Goal: Information Seeking & Learning: Learn about a topic

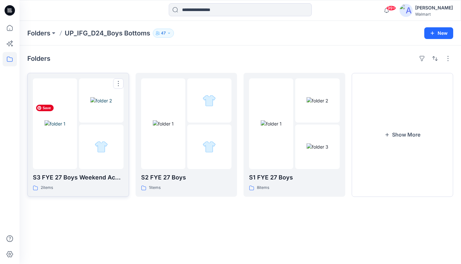
click at [65, 127] on img at bounding box center [54, 123] width 21 height 7
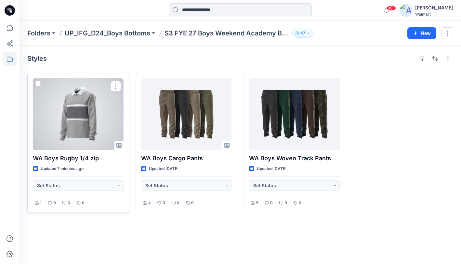
click at [82, 108] on div at bounding box center [78, 113] width 91 height 71
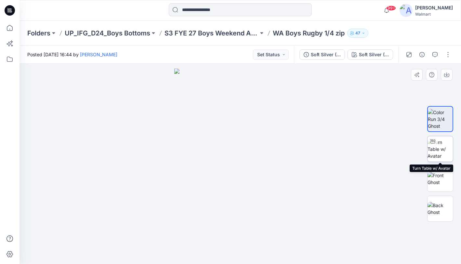
click at [443, 151] on img at bounding box center [439, 149] width 25 height 20
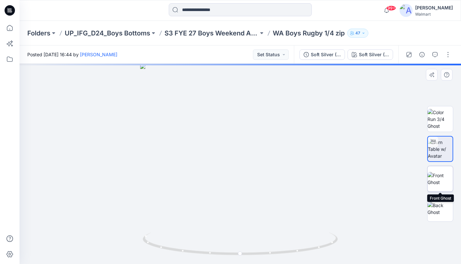
click at [445, 179] on img at bounding box center [439, 179] width 25 height 14
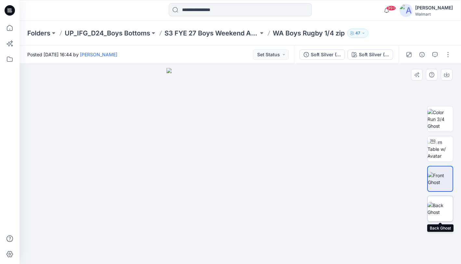
click at [446, 208] on img at bounding box center [439, 209] width 25 height 14
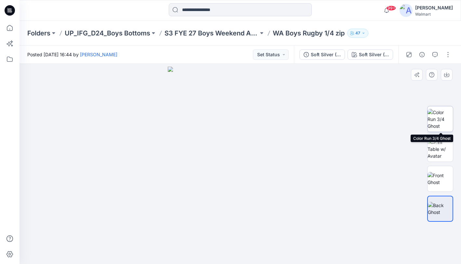
click at [443, 122] on img at bounding box center [439, 119] width 25 height 20
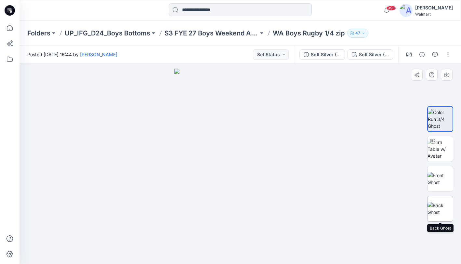
click at [441, 206] on img at bounding box center [439, 209] width 25 height 14
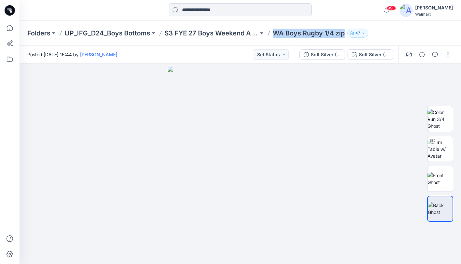
drag, startPoint x: 279, startPoint y: 34, endPoint x: 344, endPoint y: 34, distance: 64.3
click at [344, 34] on p "WA Boys Rugby 1/4 zip" at bounding box center [309, 33] width 72 height 9
copy p "WA Boys Rugby 1/4 zip"
click at [422, 55] on icon "button" at bounding box center [421, 54] width 5 height 5
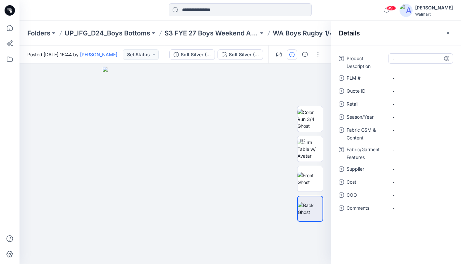
click at [415, 57] on Description "-" at bounding box center [420, 58] width 57 height 7
type textarea "**********"
click at [448, 59] on icon at bounding box center [446, 58] width 5 height 5
click at [420, 169] on span "-" at bounding box center [420, 169] width 57 height 7
type textarea "********"
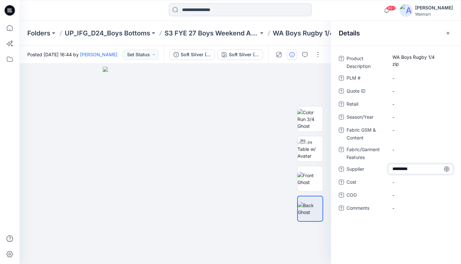
drag, startPoint x: 448, startPoint y: 169, endPoint x: 457, endPoint y: 164, distance: 10.3
click at [448, 169] on icon at bounding box center [446, 168] width 5 height 5
click at [418, 116] on span "-" at bounding box center [420, 117] width 57 height 7
type textarea "**********"
click at [448, 117] on icon at bounding box center [446, 116] width 5 height 5
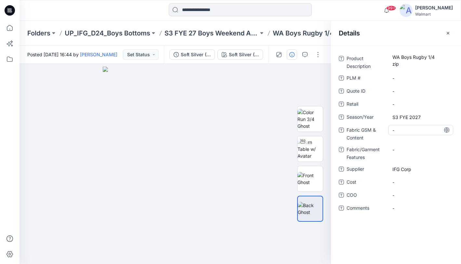
click at [414, 130] on Content "-" at bounding box center [420, 130] width 57 height 7
type textarea "**********"
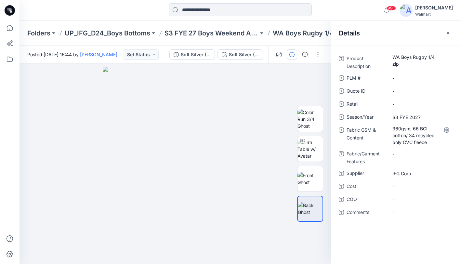
click at [448, 129] on icon at bounding box center [446, 129] width 5 height 5
click at [428, 155] on Features "-" at bounding box center [420, 153] width 57 height 7
type textarea "**********"
click at [448, 32] on icon "button" at bounding box center [447, 33] width 5 height 5
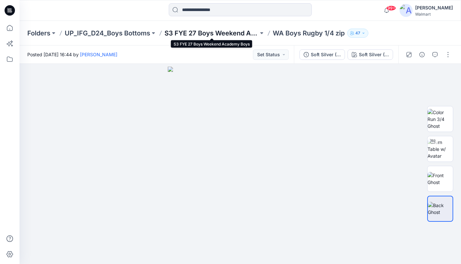
click at [218, 32] on p "S3 FYE 27 Boys Weekend Academy Boys" at bounding box center [211, 33] width 94 height 9
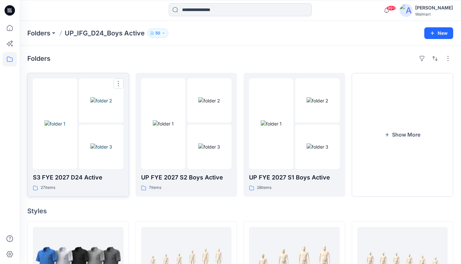
click at [78, 156] on div at bounding box center [78, 123] width 91 height 91
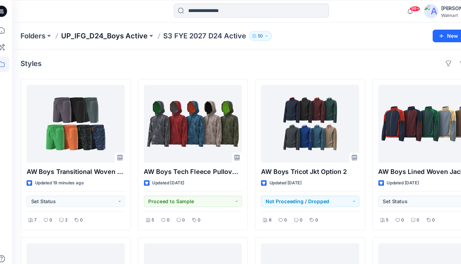
click at [102, 32] on p "UP_IFG_D24_Boys Active" at bounding box center [105, 33] width 80 height 9
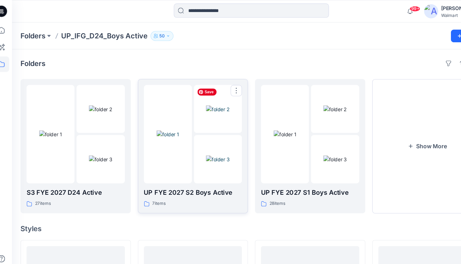
click at [198, 104] on img at bounding box center [209, 100] width 22 height 7
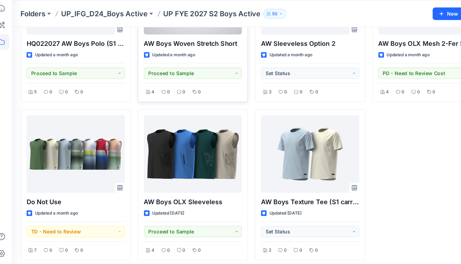
scroll to position [99, 0]
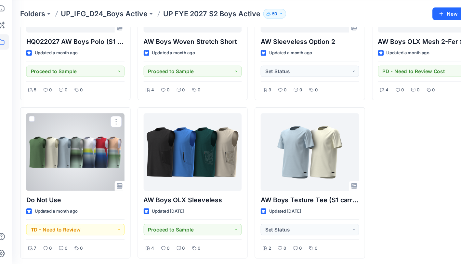
click at [94, 162] on div at bounding box center [78, 160] width 91 height 71
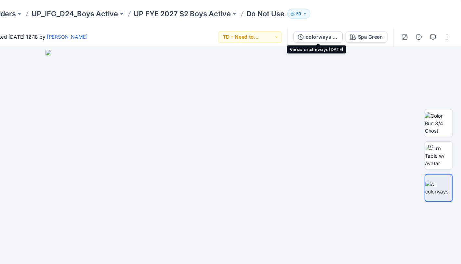
click at [330, 58] on button "colorways 07.09.25" at bounding box center [328, 54] width 45 height 10
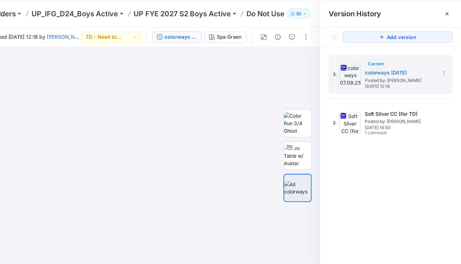
click at [449, 32] on icon at bounding box center [447, 33] width 5 height 5
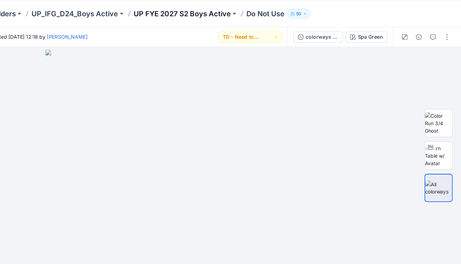
click at [205, 34] on p "UP FYE 2027 S2 Boys Active" at bounding box center [204, 33] width 90 height 9
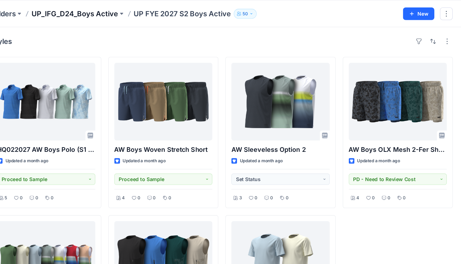
click at [105, 33] on p "UP_IFG_D24_Boys Active" at bounding box center [105, 33] width 80 height 9
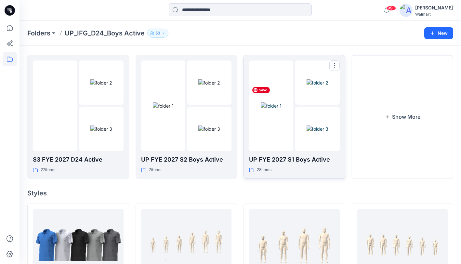
scroll to position [20, 0]
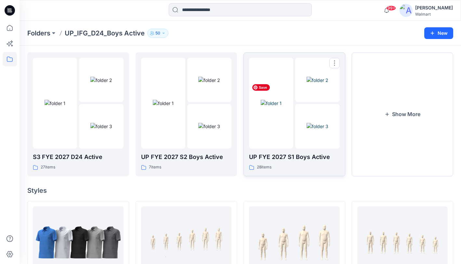
click at [281, 107] on img at bounding box center [270, 103] width 21 height 7
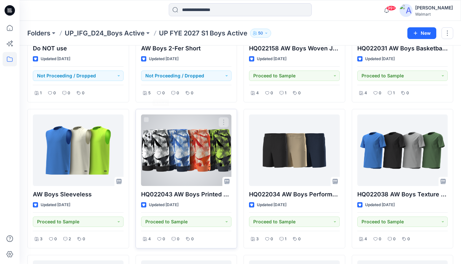
scroll to position [113, 0]
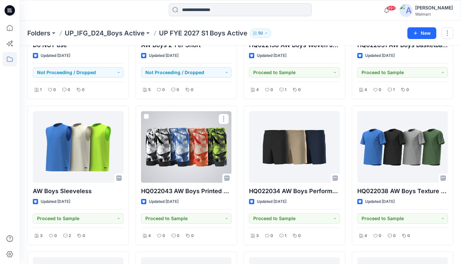
click at [187, 148] on div at bounding box center [186, 146] width 91 height 71
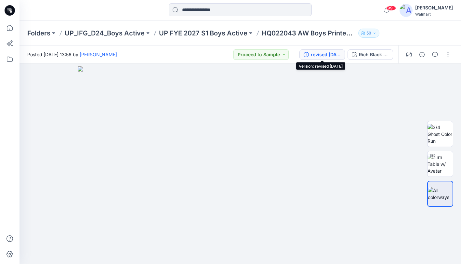
click at [328, 54] on div "revised 06.18.25" at bounding box center [326, 54] width 30 height 7
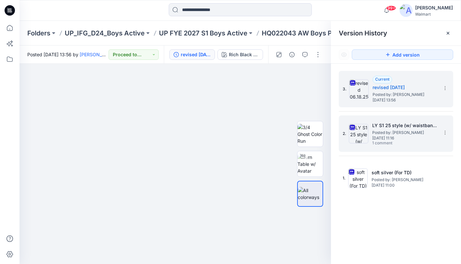
click at [424, 146] on div "2. LY S1 25 style (w/ waistband update) Posted by: Kei Yip Friday, June 13, 202…" at bounding box center [390, 133] width 97 height 31
click at [404, 106] on div "3. Current revised 06.18.25 Posted by: Kei Yip Wednesday, June 18, 2025 13:56" at bounding box center [395, 89] width 114 height 36
click at [362, 103] on div "3. Current revised 06.18.25 Posted by: Kei Yip Wednesday, June 18, 2025 13:56" at bounding box center [390, 88] width 97 height 31
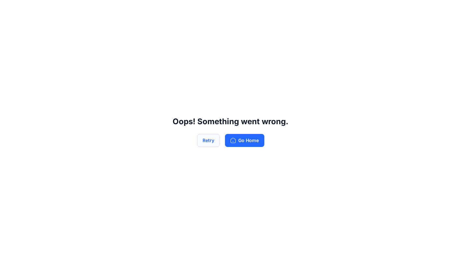
click at [206, 141] on button "Retry" at bounding box center [208, 140] width 23 height 13
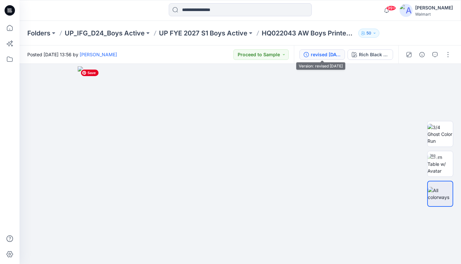
click at [325, 54] on div "revised 06.18.25" at bounding box center [326, 54] width 30 height 7
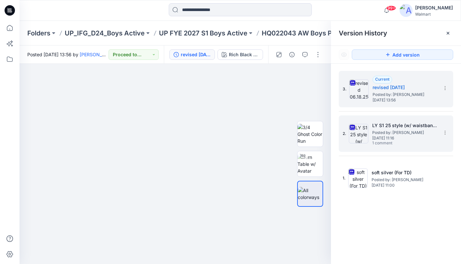
click at [414, 149] on div "2. LY S1 25 style (w/ waistband update) Posted by: Kei Yip Friday, June 13, 202…" at bounding box center [395, 133] width 114 height 36
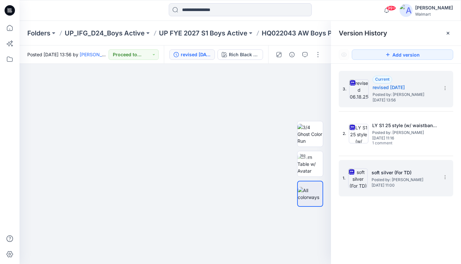
click at [412, 190] on div "1. soft silver (For TD) Posted by: Kei Yip Friday, June 13, 2025 11:00" at bounding box center [390, 177] width 97 height 31
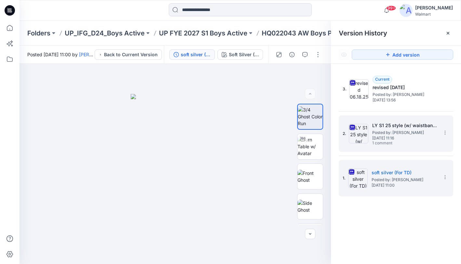
click at [409, 147] on div "2. LY S1 25 style (w/ waistband update) Posted by: Kei Yip Friday, June 13, 202…" at bounding box center [390, 133] width 97 height 31
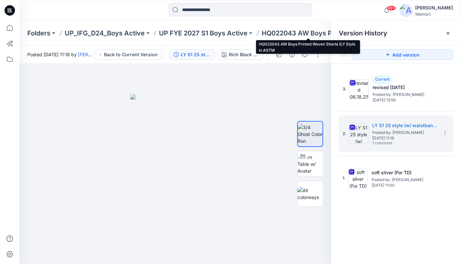
drag, startPoint x: 284, startPoint y: 32, endPoint x: 275, endPoint y: 31, distance: 8.8
click at [284, 32] on p "HQ022043 AW Boys Printed Woven Shorts (LY Style in ASTM" at bounding box center [308, 33] width 94 height 9
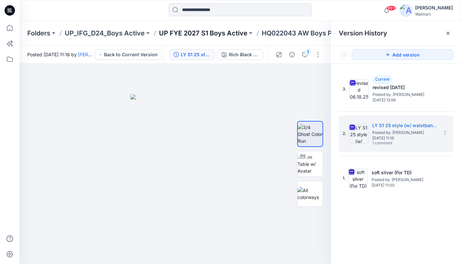
click at [209, 32] on p "UP FYE 2027 S1 Boys Active" at bounding box center [203, 33] width 88 height 9
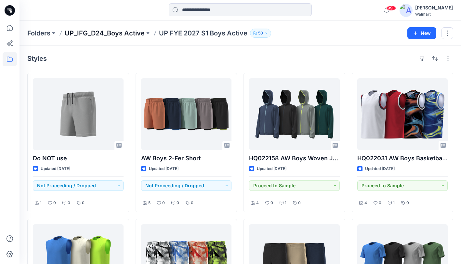
click at [107, 30] on p "UP_IFG_D24_Boys Active" at bounding box center [105, 33] width 80 height 9
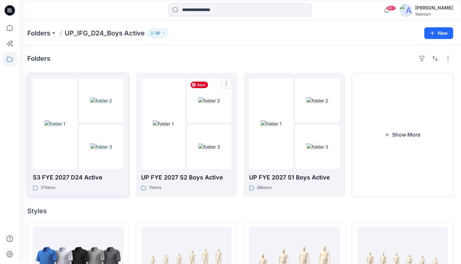
scroll to position [3, 0]
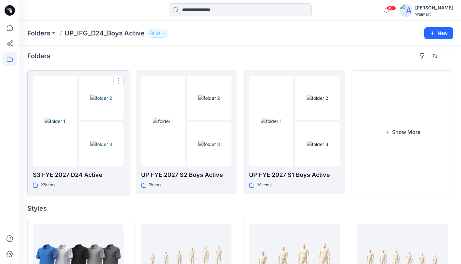
click at [79, 132] on div at bounding box center [78, 121] width 91 height 91
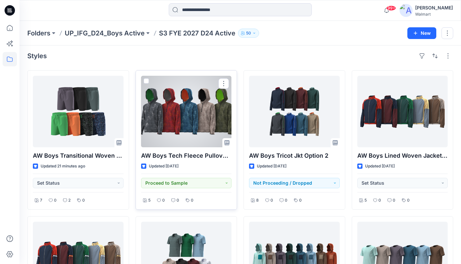
click at [178, 115] on div at bounding box center [186, 111] width 91 height 71
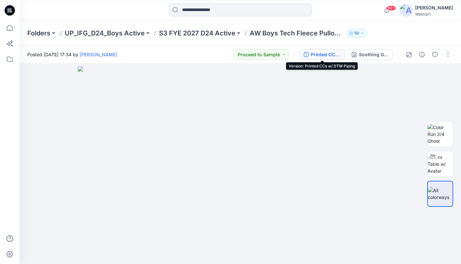
click at [326, 55] on div "Printed CCs w/ DTM Piping" at bounding box center [326, 54] width 30 height 7
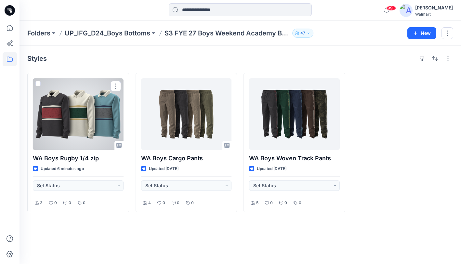
click at [67, 118] on div at bounding box center [78, 113] width 91 height 71
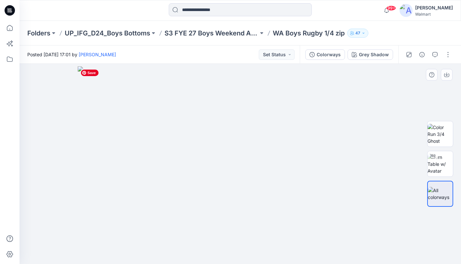
click at [243, 171] on img at bounding box center [240, 164] width 325 height 197
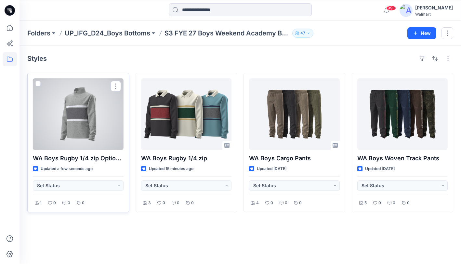
click at [83, 124] on div at bounding box center [78, 113] width 91 height 71
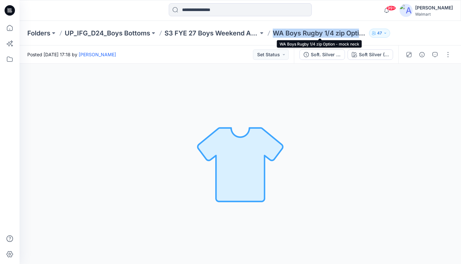
drag, startPoint x: 273, startPoint y: 35, endPoint x: 360, endPoint y: 34, distance: 87.7
click at [360, 34] on p "WA Boys Rugby 1/4 zip Option - mock neck" at bounding box center [320, 33] width 94 height 9
copy p "WA Boys Rugby 1/4 zip Opti"
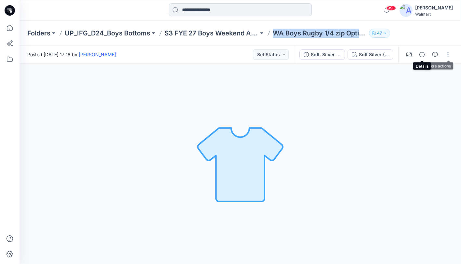
click at [423, 54] on icon "button" at bounding box center [421, 54] width 5 height 5
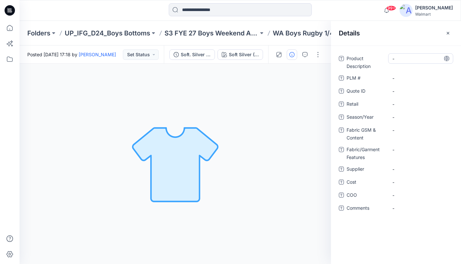
click at [408, 58] on Description "-" at bounding box center [420, 58] width 57 height 7
type textarea "**********"
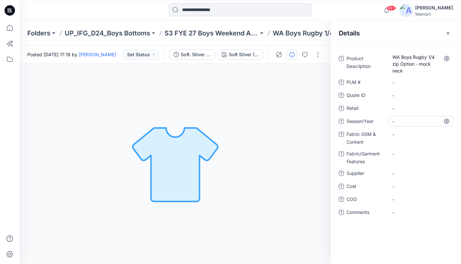
click at [421, 122] on span "-" at bounding box center [420, 121] width 57 height 7
type textarea "**********"
click at [446, 122] on icon at bounding box center [446, 121] width 2 height 5
click at [420, 173] on span "-" at bounding box center [420, 173] width 57 height 7
type textarea "********"
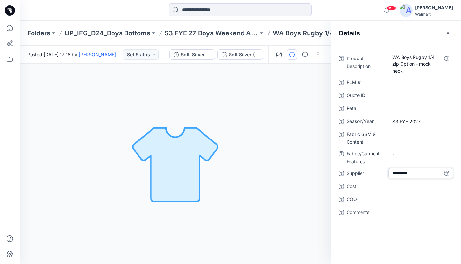
click at [448, 174] on icon at bounding box center [446, 173] width 5 height 5
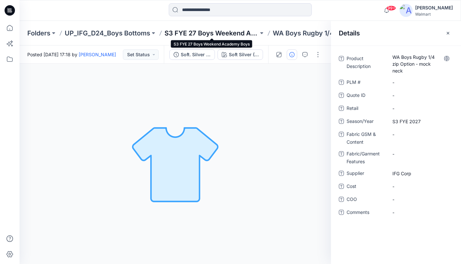
click at [214, 32] on p "S3 FYE 27 Boys Weekend Academy Boys" at bounding box center [211, 33] width 94 height 9
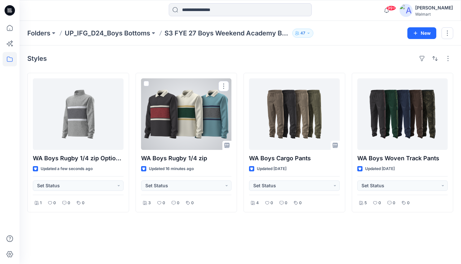
click at [180, 110] on div at bounding box center [186, 113] width 91 height 71
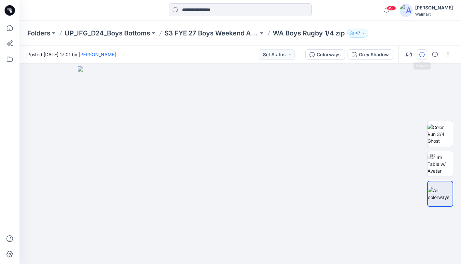
click at [423, 53] on icon "button" at bounding box center [421, 54] width 5 height 5
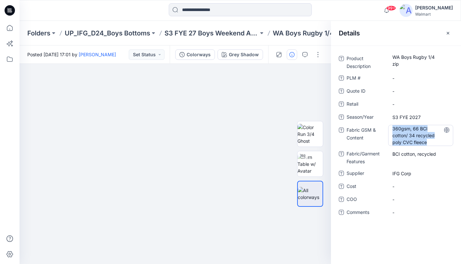
drag, startPoint x: 429, startPoint y: 142, endPoint x: 388, endPoint y: 129, distance: 43.3
click at [388, 129] on div "360gsm, 66 BCI cotton/ 34 recycled poly CVC fleece" at bounding box center [420, 135] width 65 height 21
drag, startPoint x: 414, startPoint y: 144, endPoint x: 382, endPoint y: 126, distance: 37.2
click at [382, 126] on div "**********" at bounding box center [395, 135] width 114 height 20
click at [292, 33] on p "WA Boys Rugby 1/4 zip" at bounding box center [309, 33] width 72 height 9
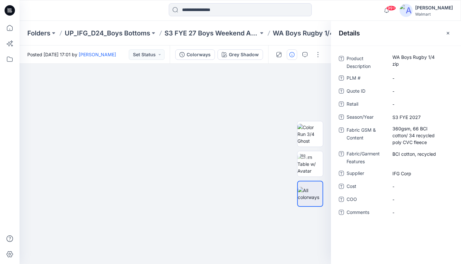
click at [294, 34] on p "WA Boys Rugby 1/4 zip" at bounding box center [309, 33] width 72 height 9
click at [221, 35] on p "S3 FYE 27 Boys Weekend Academy Boys" at bounding box center [211, 33] width 94 height 9
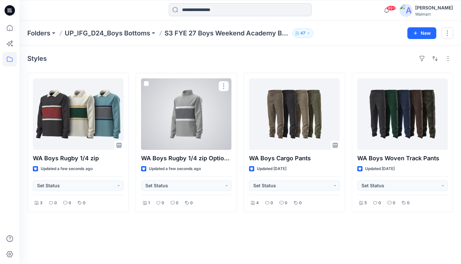
click at [186, 127] on div at bounding box center [186, 113] width 91 height 71
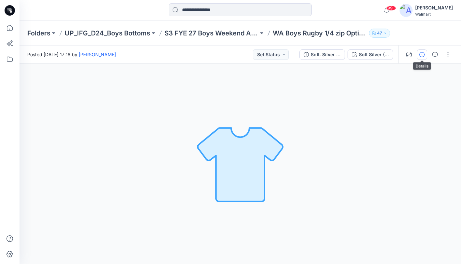
click at [420, 54] on icon "button" at bounding box center [421, 54] width 5 height 5
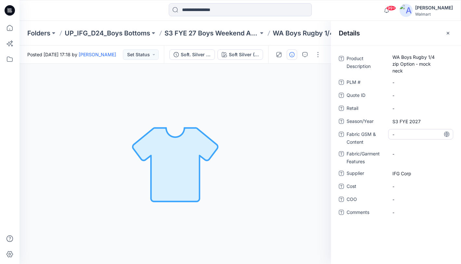
click at [411, 134] on Content "-" at bounding box center [420, 134] width 57 height 7
type textarea "**********"
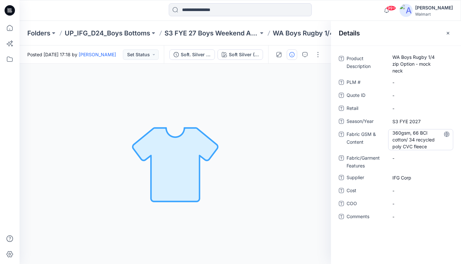
drag, startPoint x: 448, startPoint y: 135, endPoint x: 423, endPoint y: 147, distance: 27.2
click at [448, 135] on icon at bounding box center [446, 134] width 5 height 5
click at [408, 157] on Features "-" at bounding box center [420, 158] width 57 height 7
type textarea "**********"
click at [427, 158] on Features "BCI Cotton, recycle" at bounding box center [420, 158] width 57 height 7
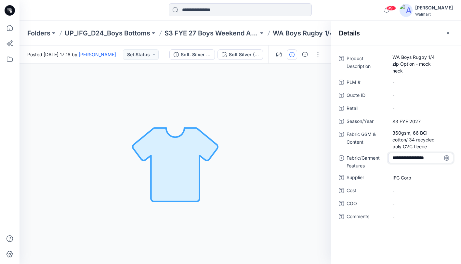
type textarea "**********"
click at [448, 159] on icon at bounding box center [446, 157] width 5 height 5
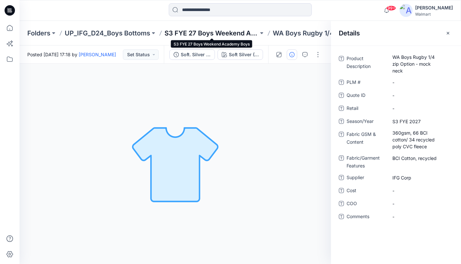
click at [213, 33] on p "S3 FYE 27 Boys Weekend Academy Boys" at bounding box center [211, 33] width 94 height 9
